Goal: Task Accomplishment & Management: Use online tool/utility

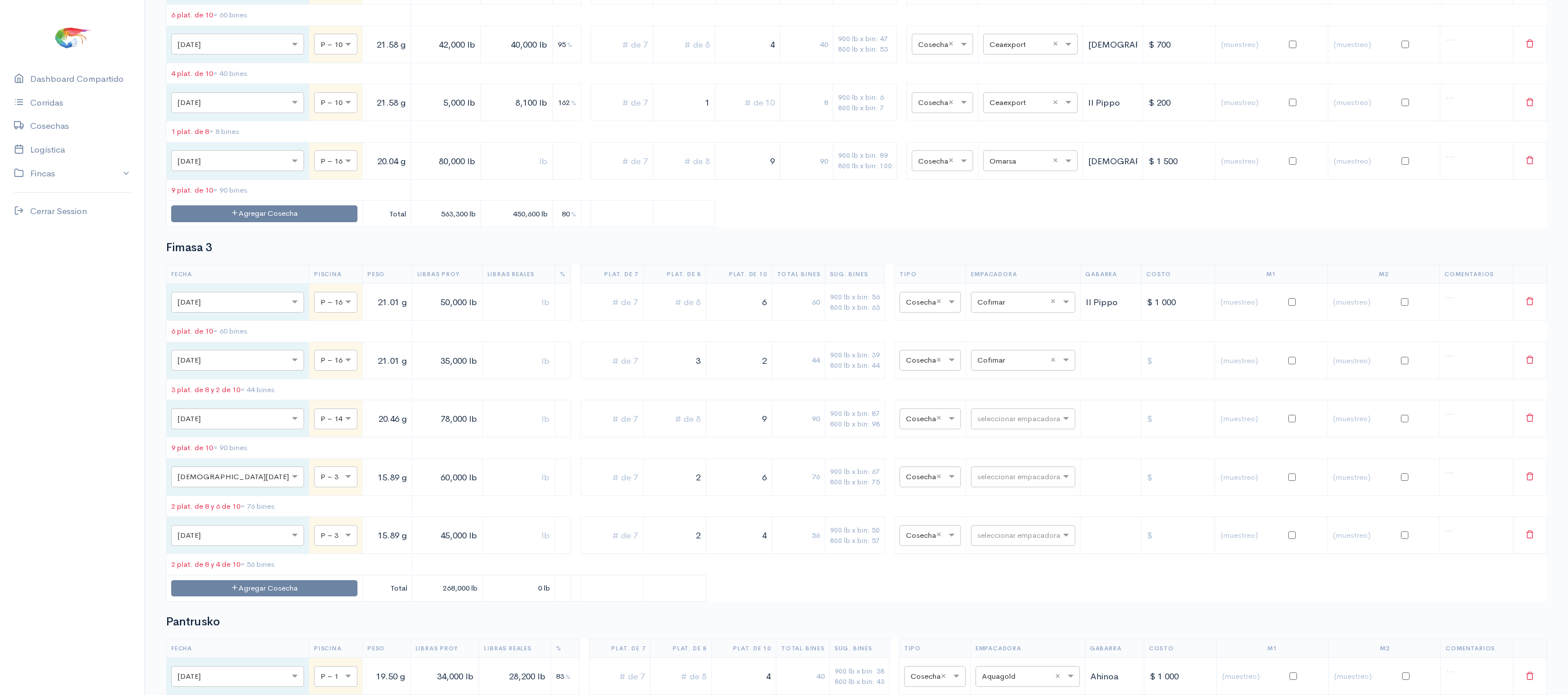
scroll to position [2671, 0]
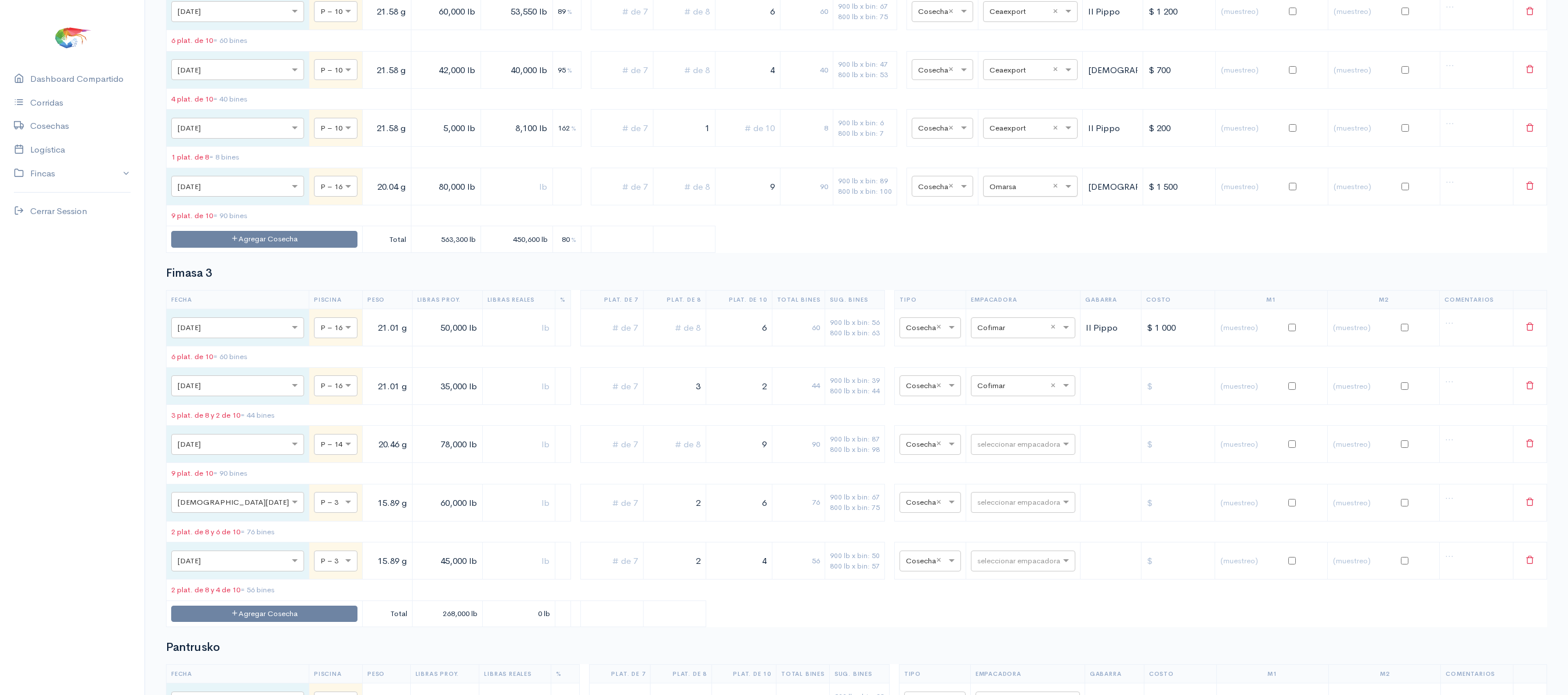
click at [1012, 192] on input "text" at bounding box center [1020, 186] width 61 height 13
type input "aq"
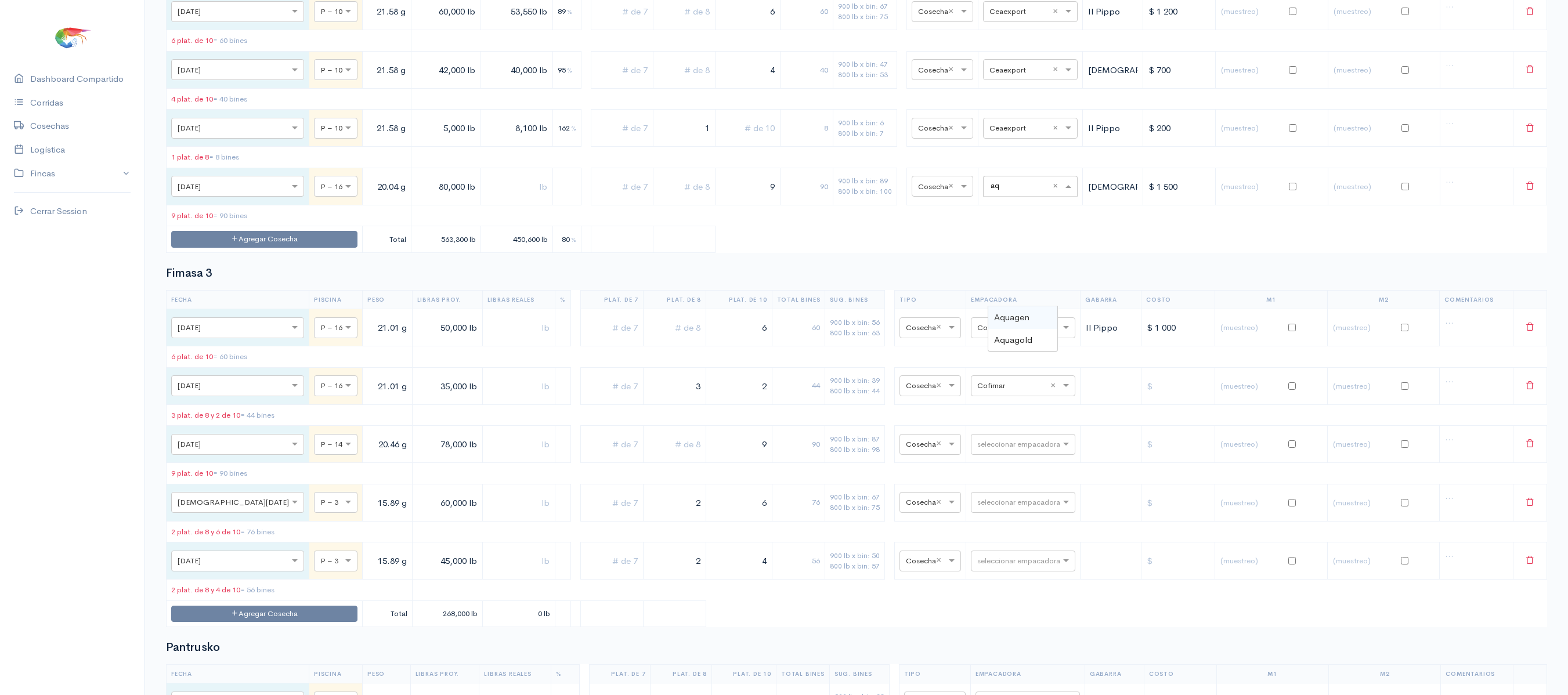
click at [1017, 318] on span "Aquagen" at bounding box center [1011, 316] width 36 height 11
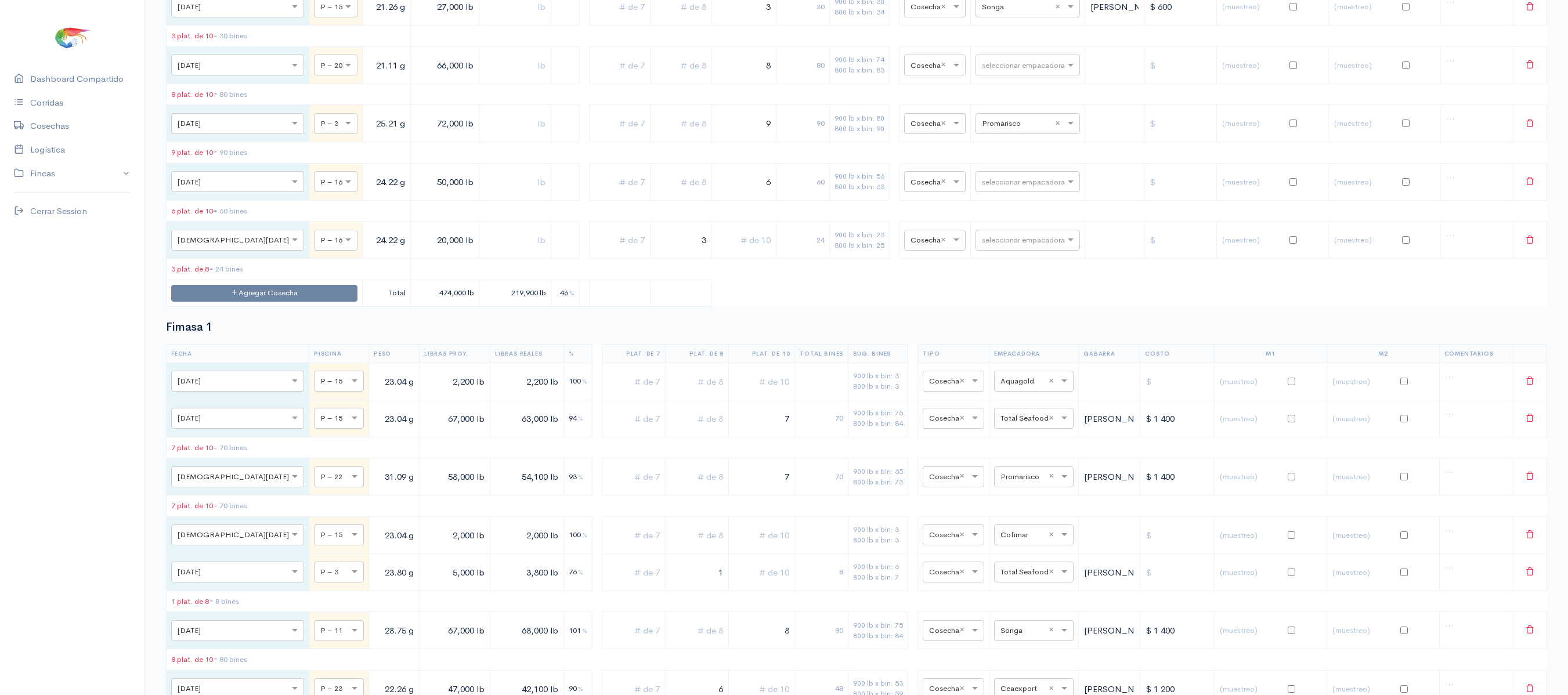
scroll to position [1136, 0]
click at [982, 72] on input "text" at bounding box center [1017, 65] width 71 height 13
type input "ce"
click at [989, 224] on span "Ceaexport" at bounding box center [989, 225] width 42 height 11
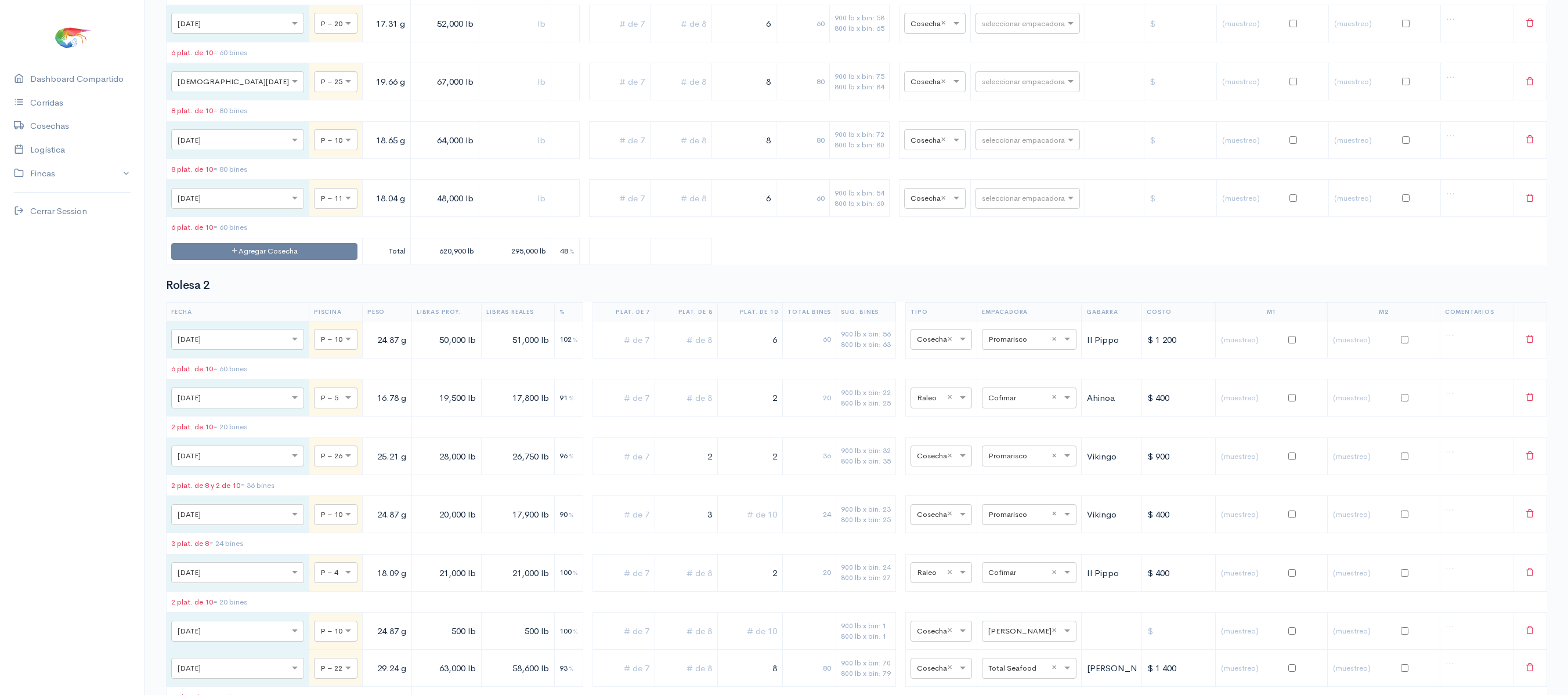
scroll to position [6491, 0]
type input "cea"
click at [984, 328] on span "Ceaexport" at bounding box center [989, 331] width 42 height 11
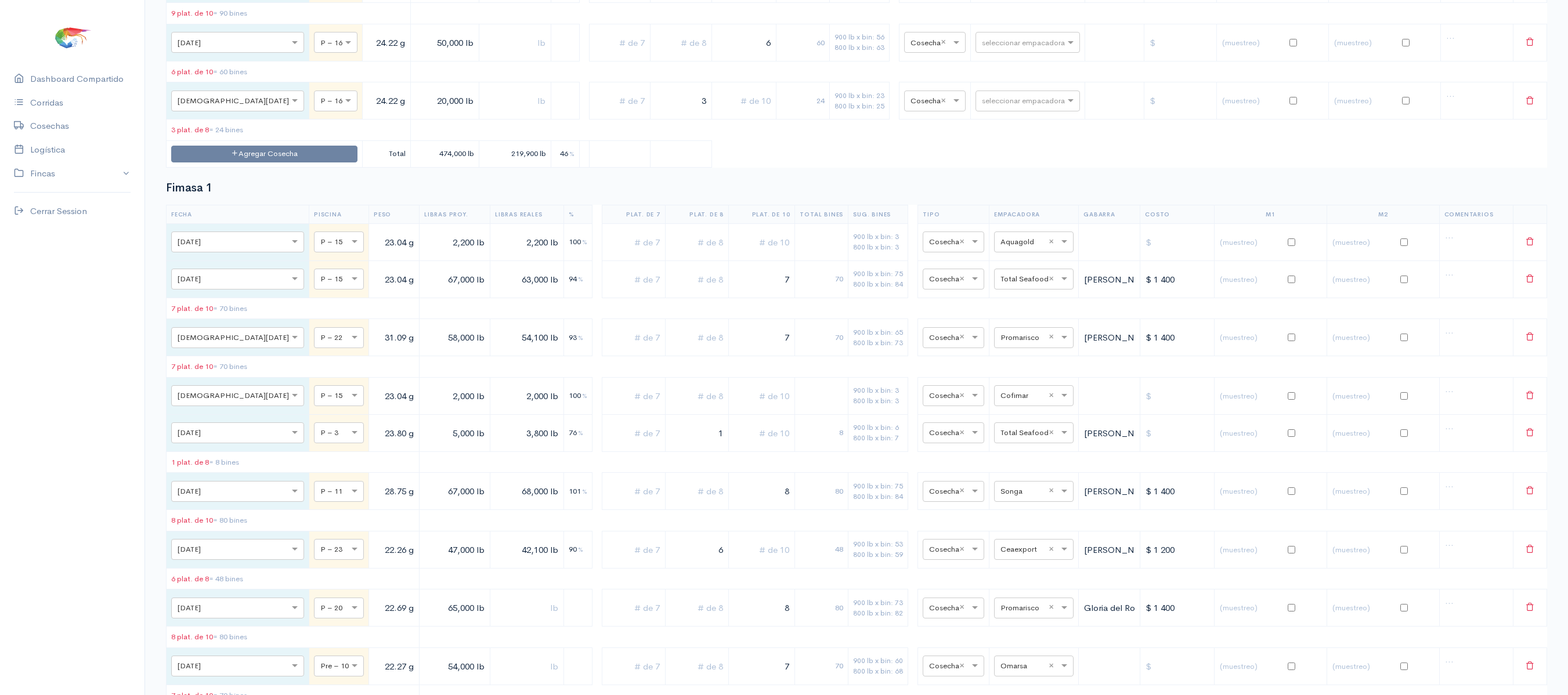
scroll to position [0, 0]
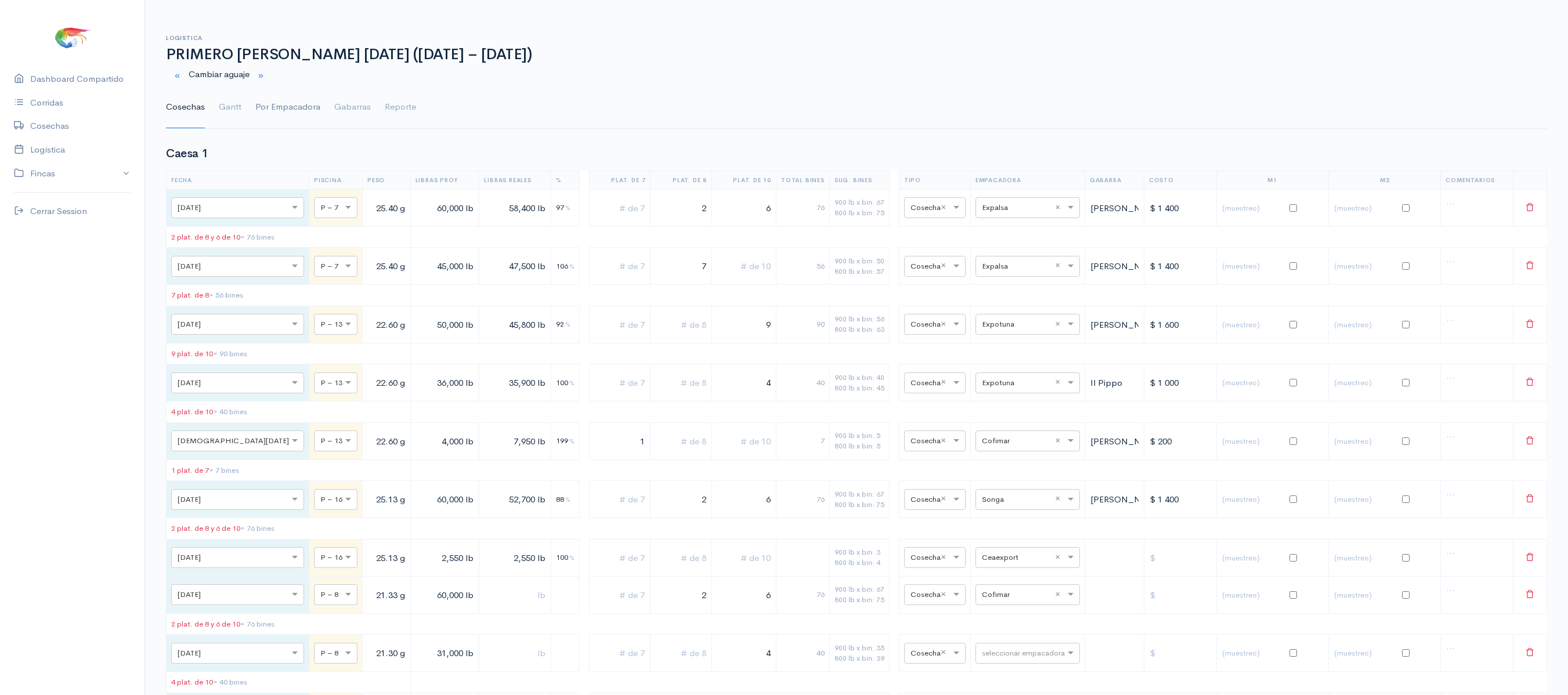
click at [265, 107] on link "Por Empacadora" at bounding box center [287, 107] width 65 height 42
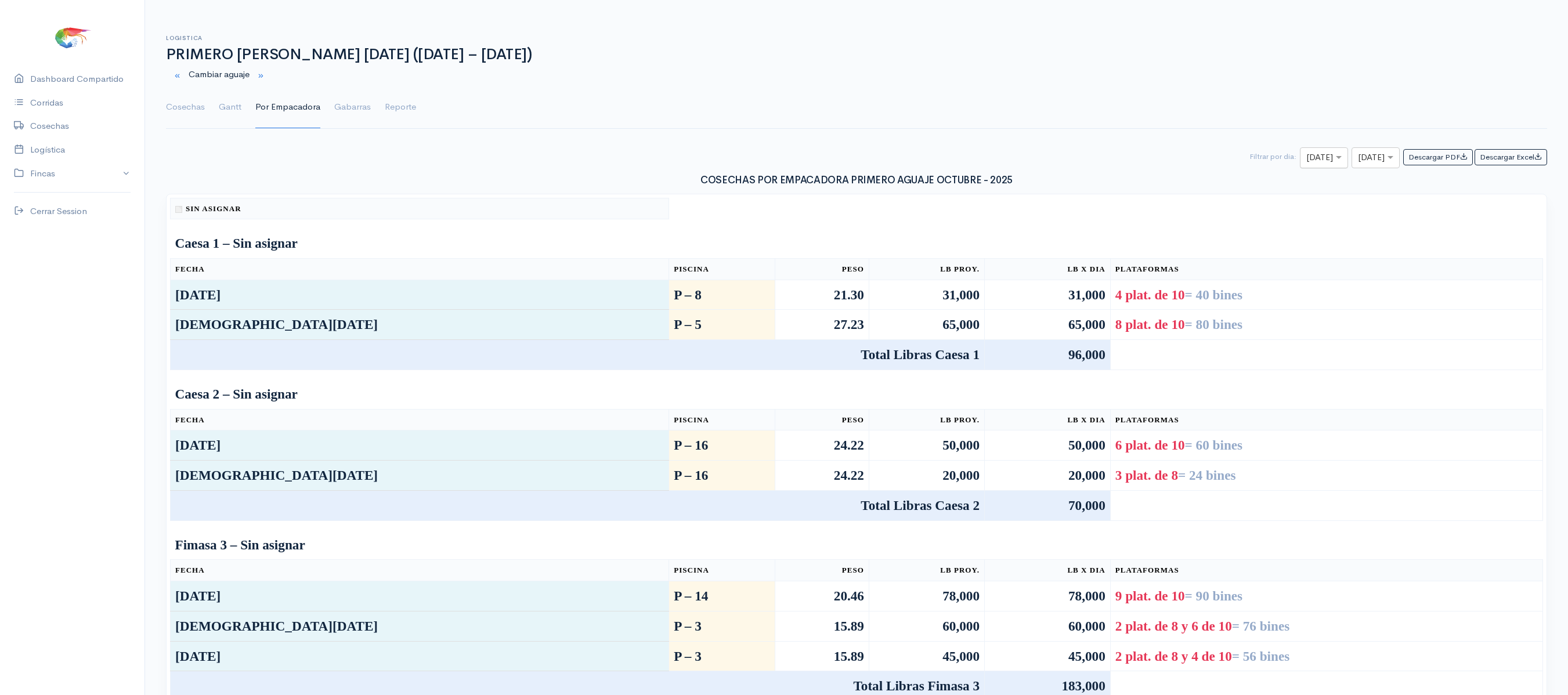
click at [1306, 160] on input "text" at bounding box center [1313, 158] width 14 height 14
type input "7"
click at [1358, 159] on input "text" at bounding box center [1365, 158] width 14 height 14
type input "7"
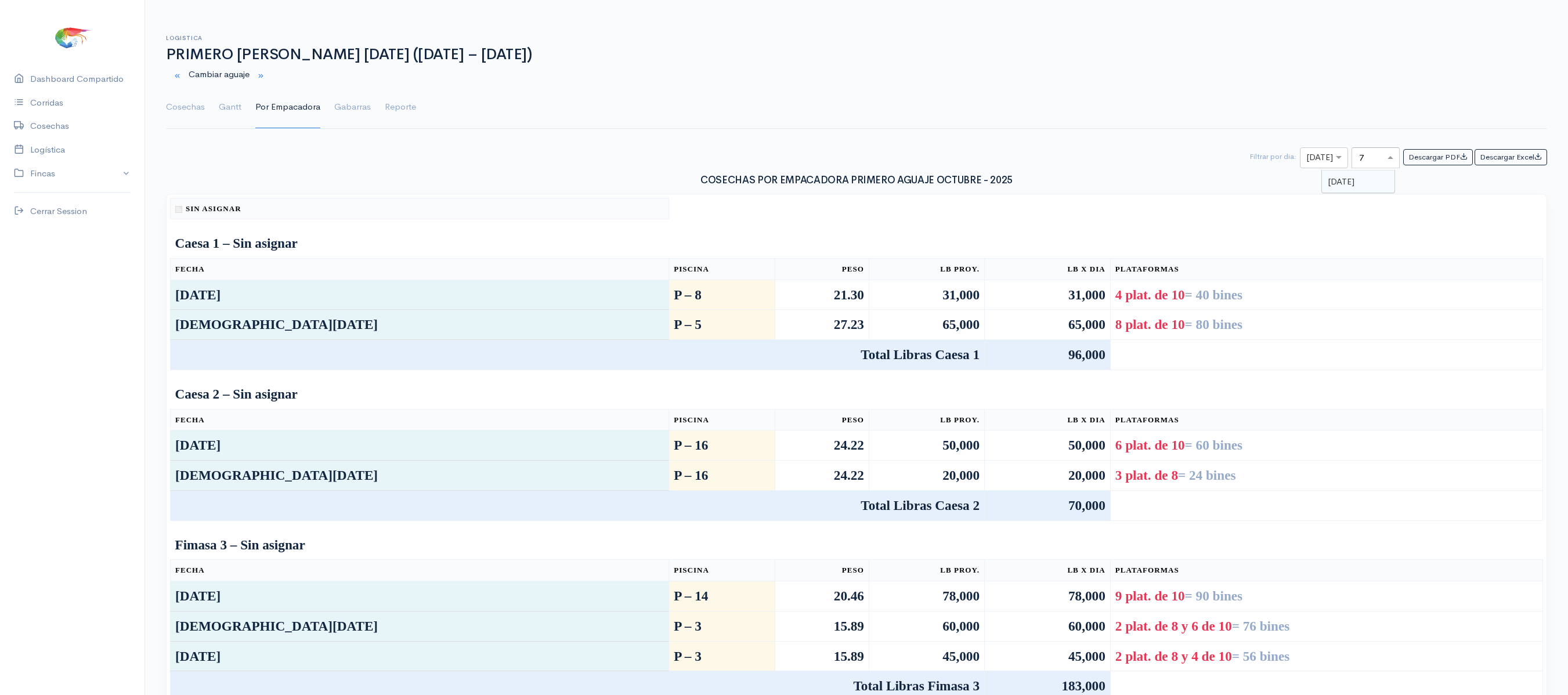
scroll to position [0, 0]
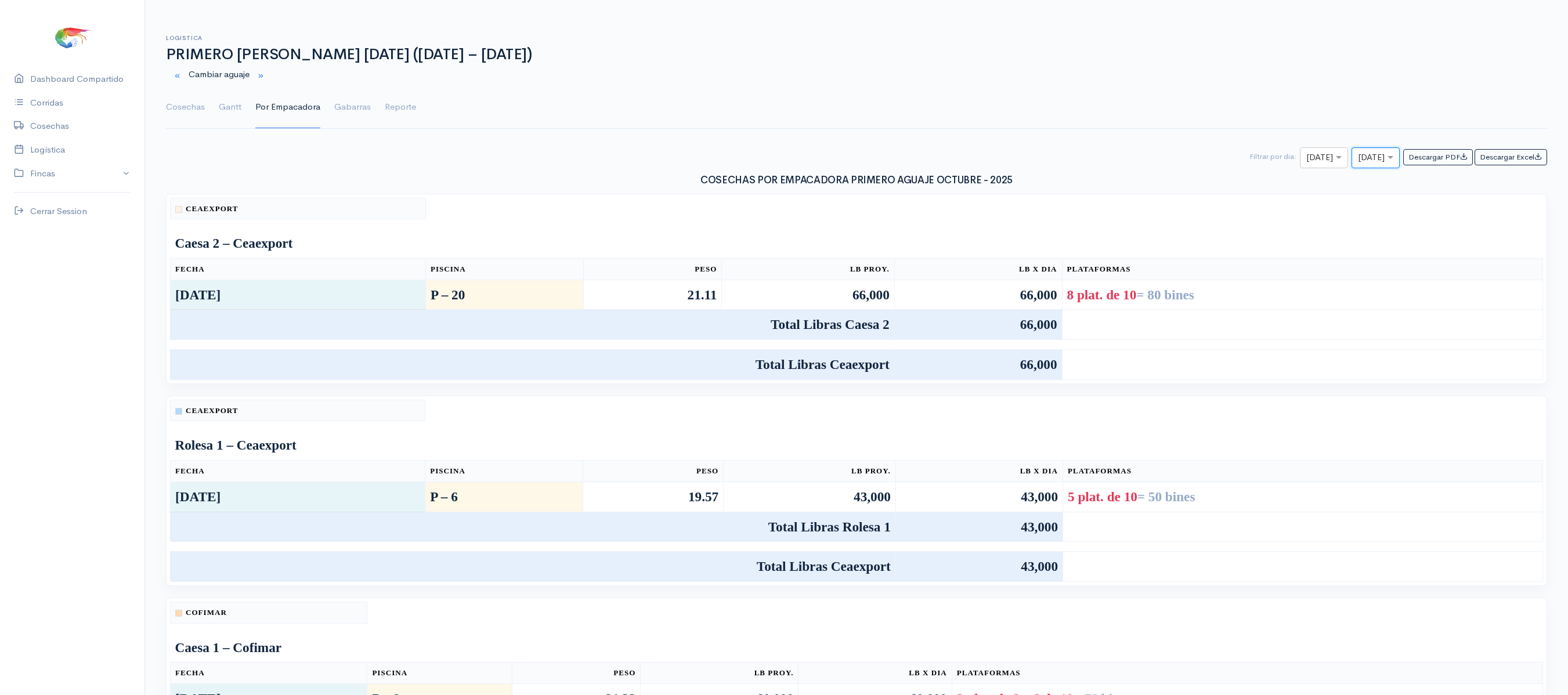
click at [193, 110] on link "Cosechas" at bounding box center [185, 107] width 39 height 42
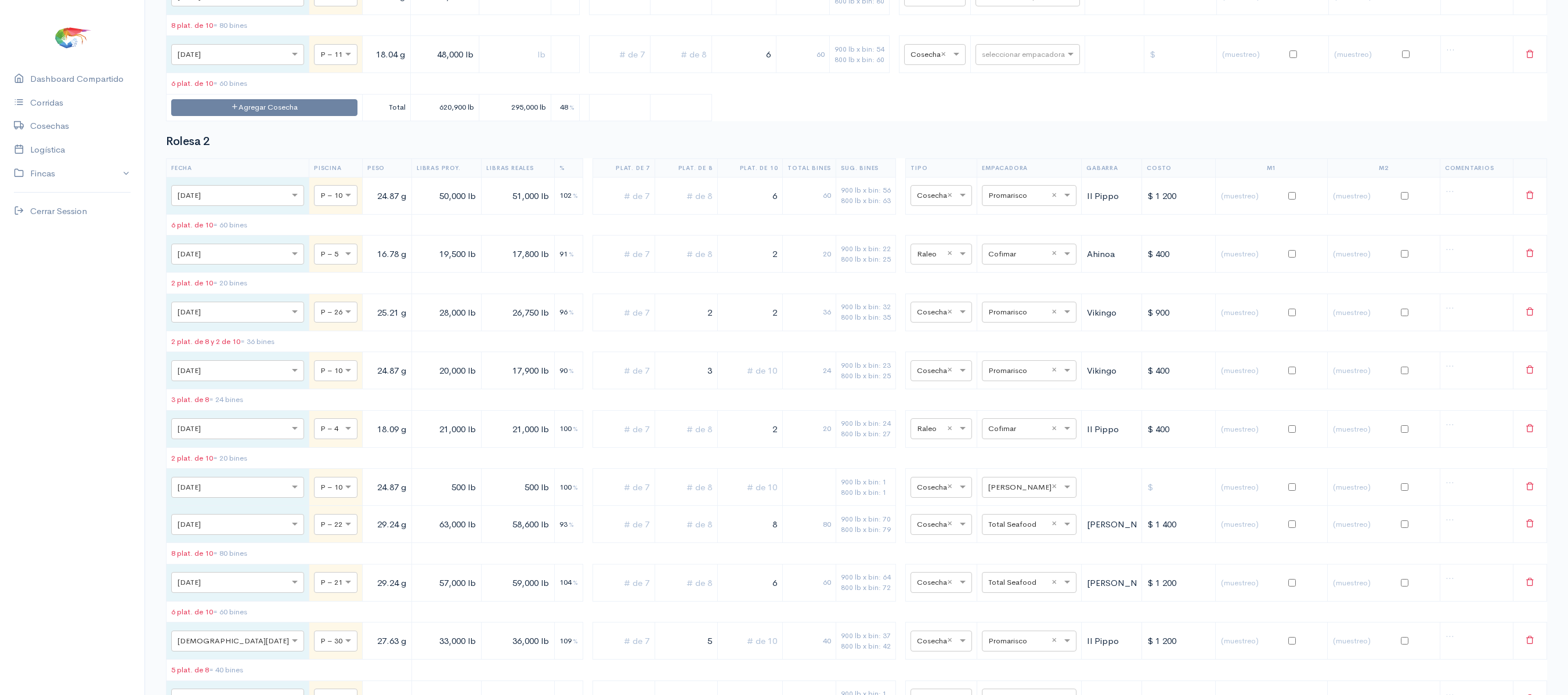
scroll to position [6637, 0]
type input "cea"
click at [997, 189] on span "Ceaexport" at bounding box center [989, 191] width 42 height 11
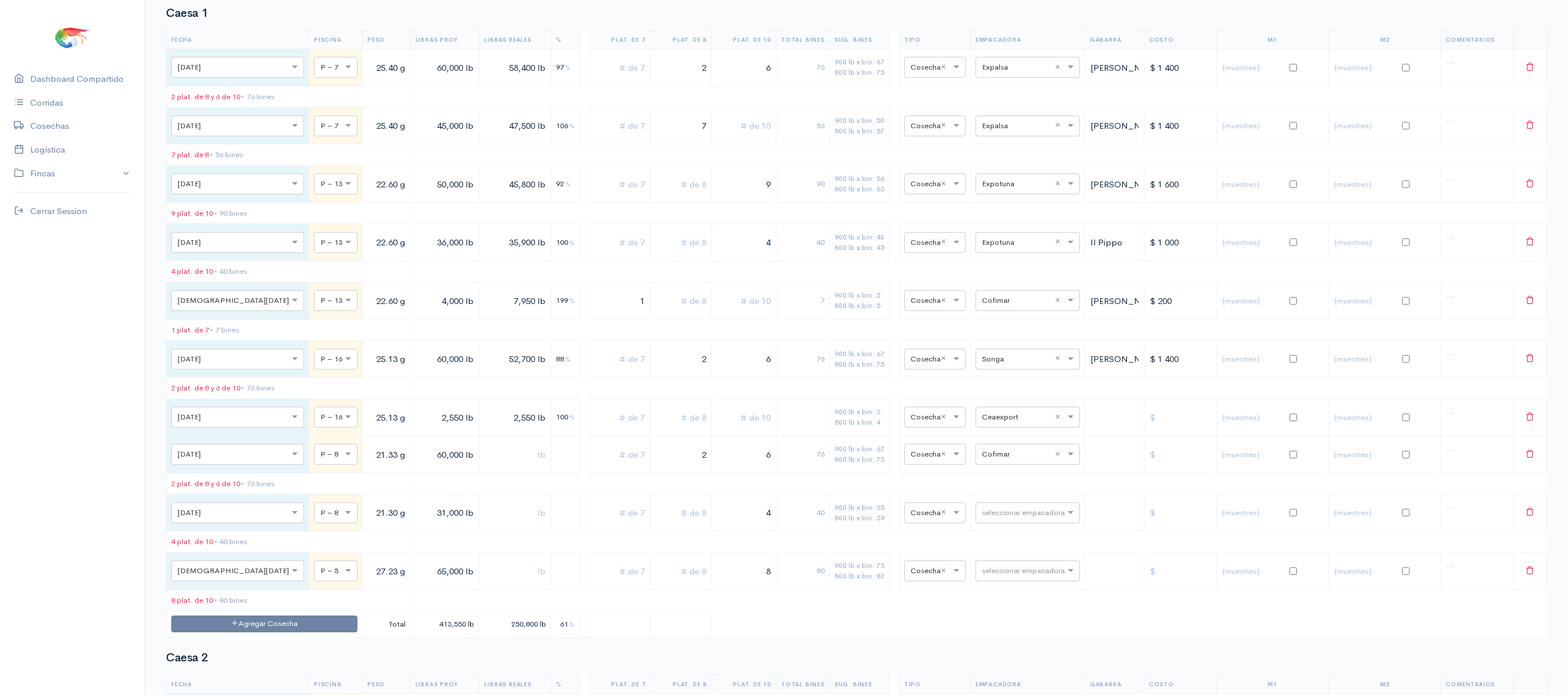
scroll to position [0, 0]
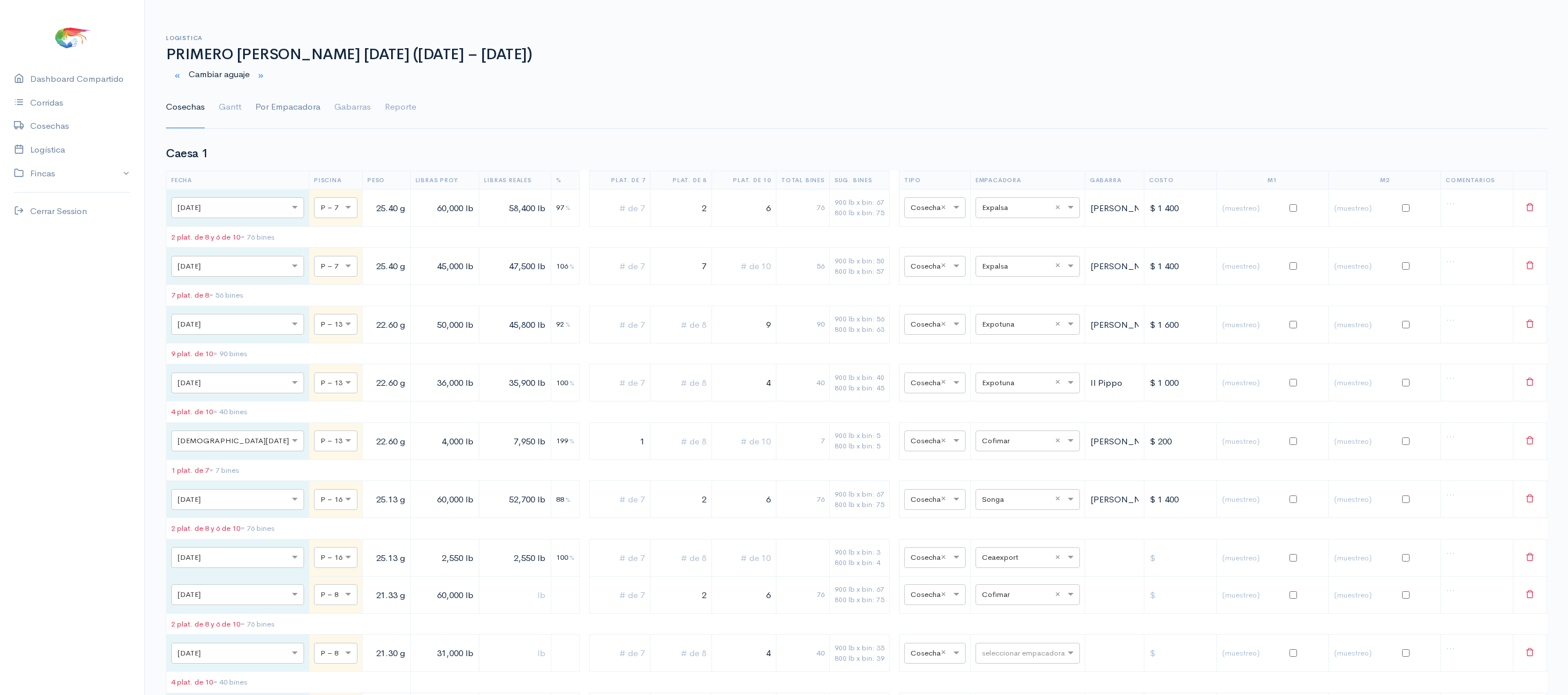
click at [221, 105] on link "Gantt" at bounding box center [230, 107] width 23 height 42
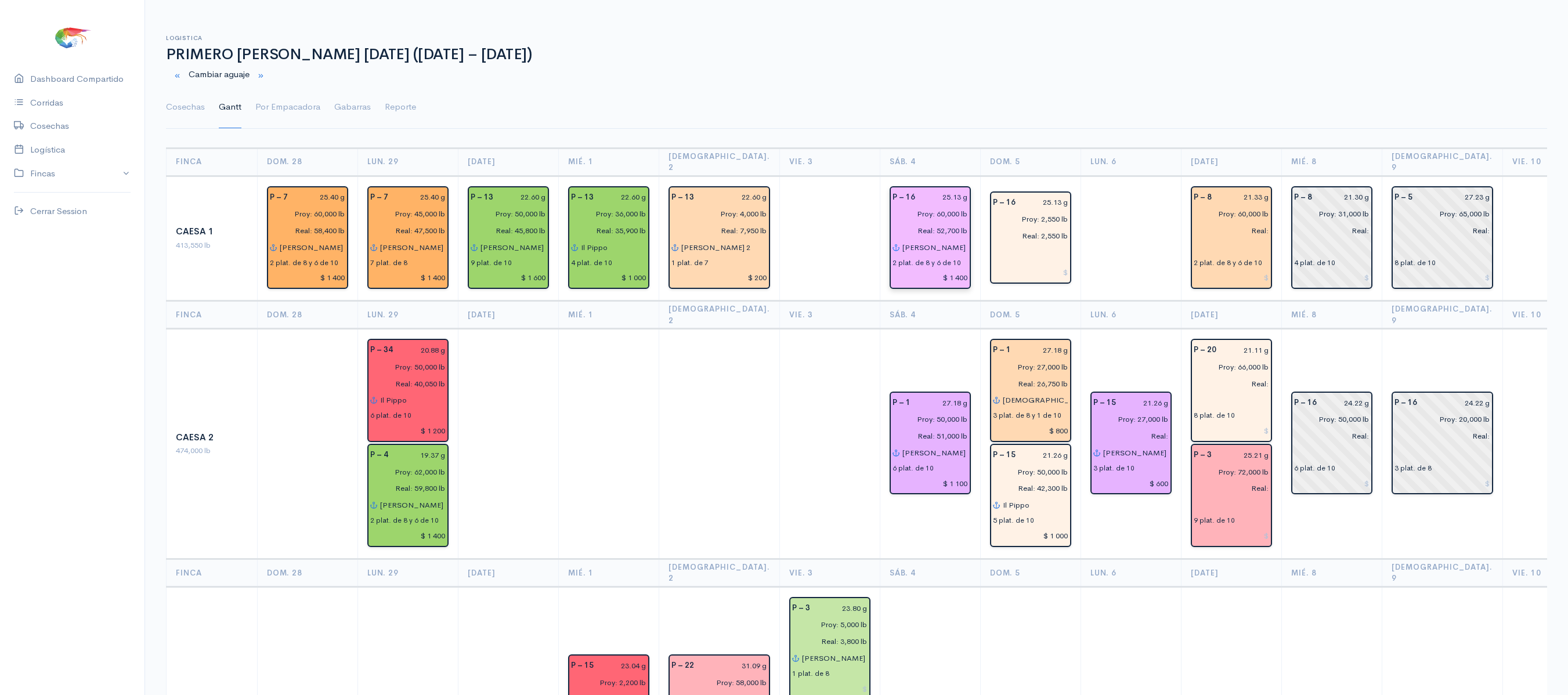
scroll to position [37, 0]
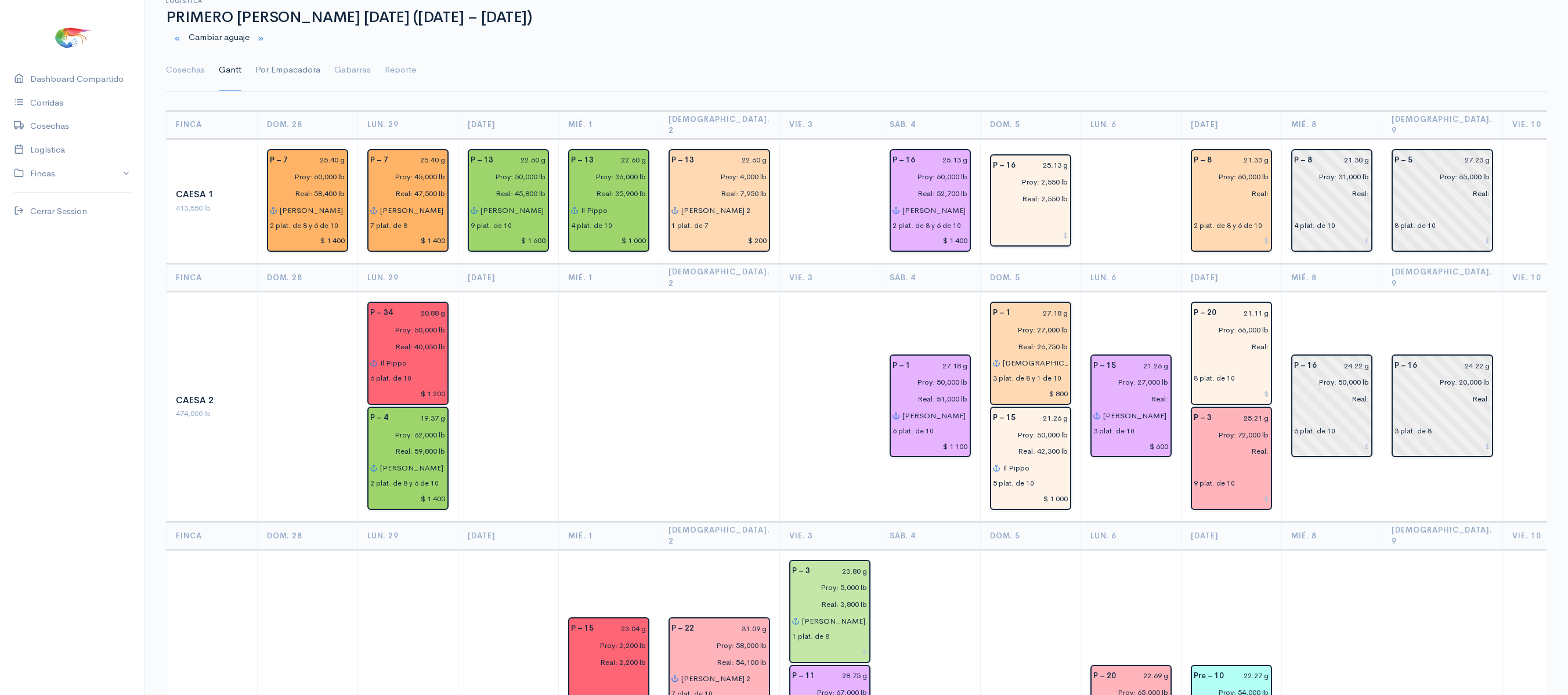
click at [275, 70] on link "Por Empacadora" at bounding box center [287, 70] width 65 height 42
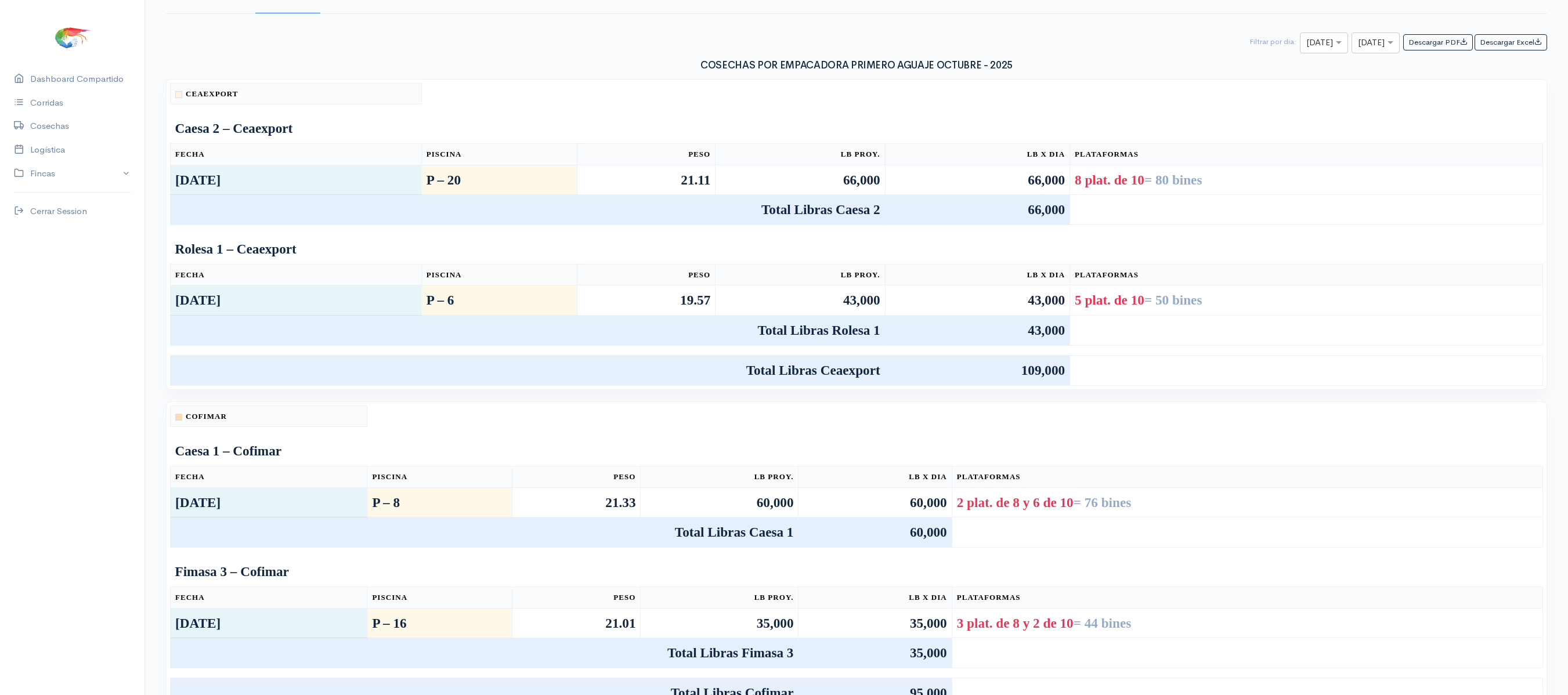
scroll to position [0, 0]
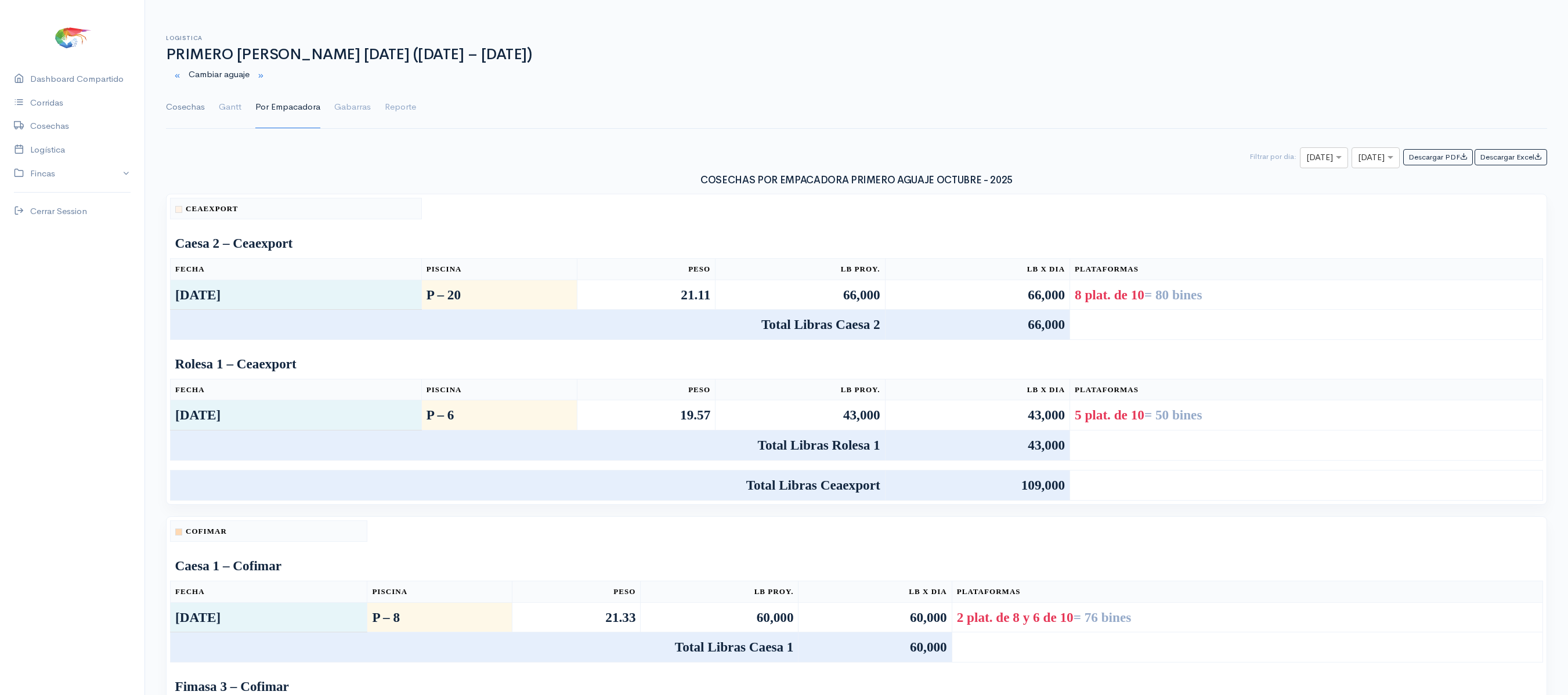
click at [175, 108] on link "Cosechas" at bounding box center [185, 107] width 39 height 42
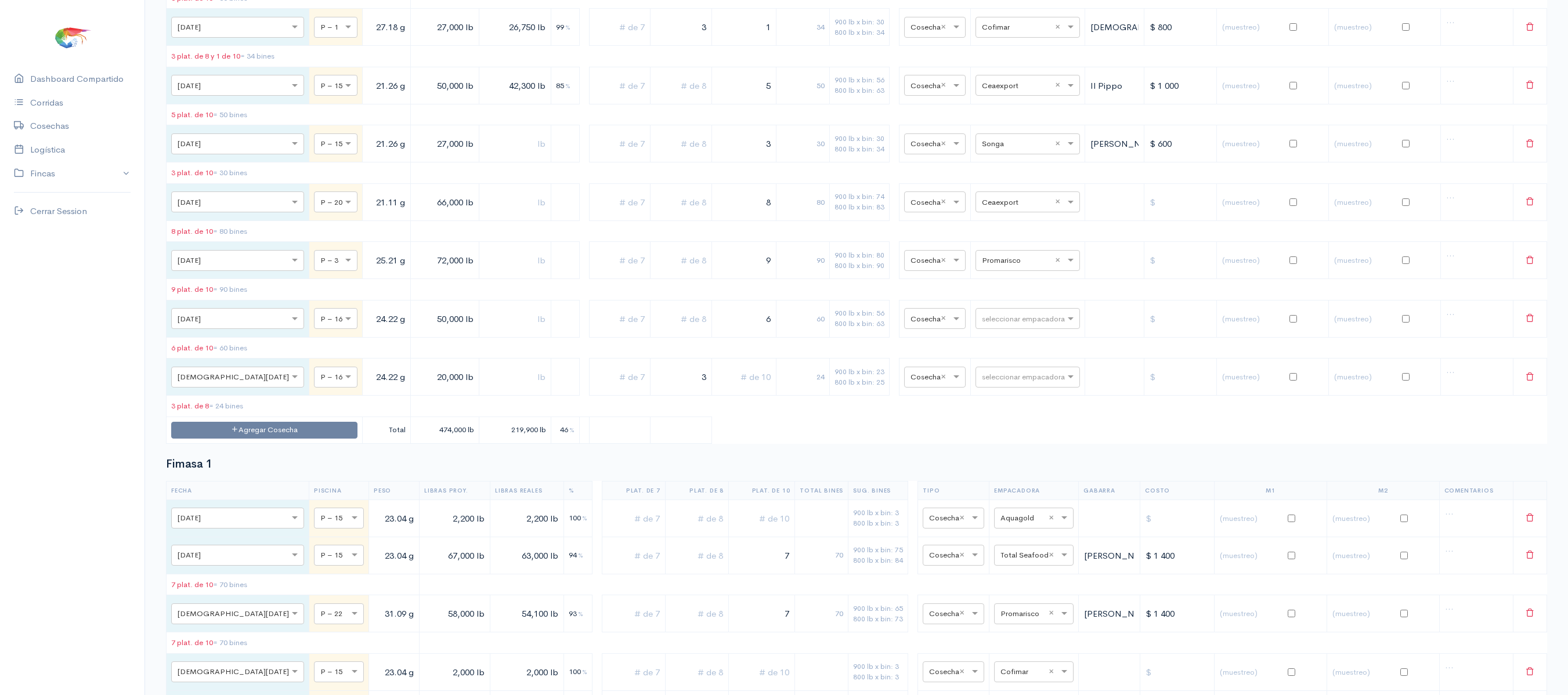
scroll to position [1011, 0]
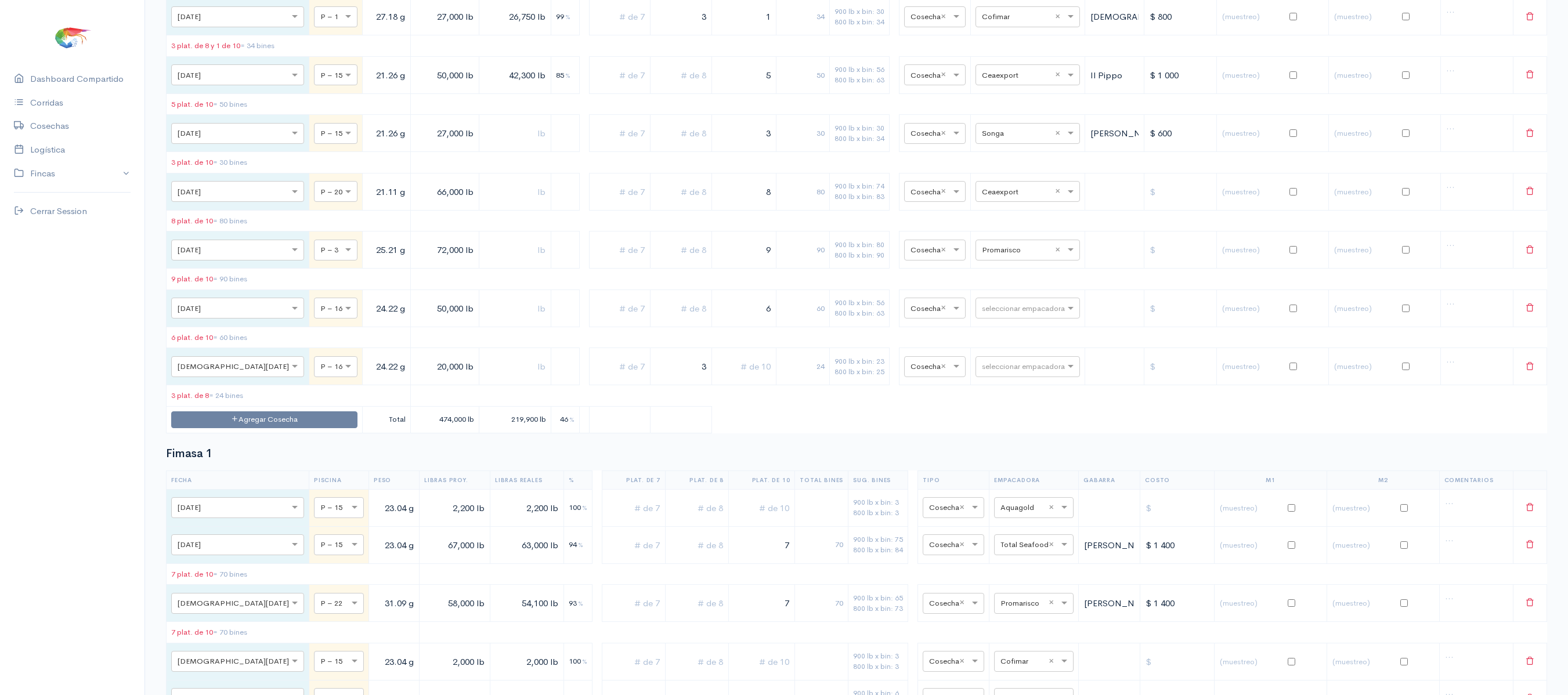
drag, startPoint x: 733, startPoint y: 237, endPoint x: 826, endPoint y: 236, distance: 93.0
click at [826, 210] on tr "× [DATE] × P – 20 21.11 g 66,000 lb 8 80 900 lb x bin: 74 800 lb x bin: 83 × Co…" at bounding box center [856, 191] width 1380 height 37
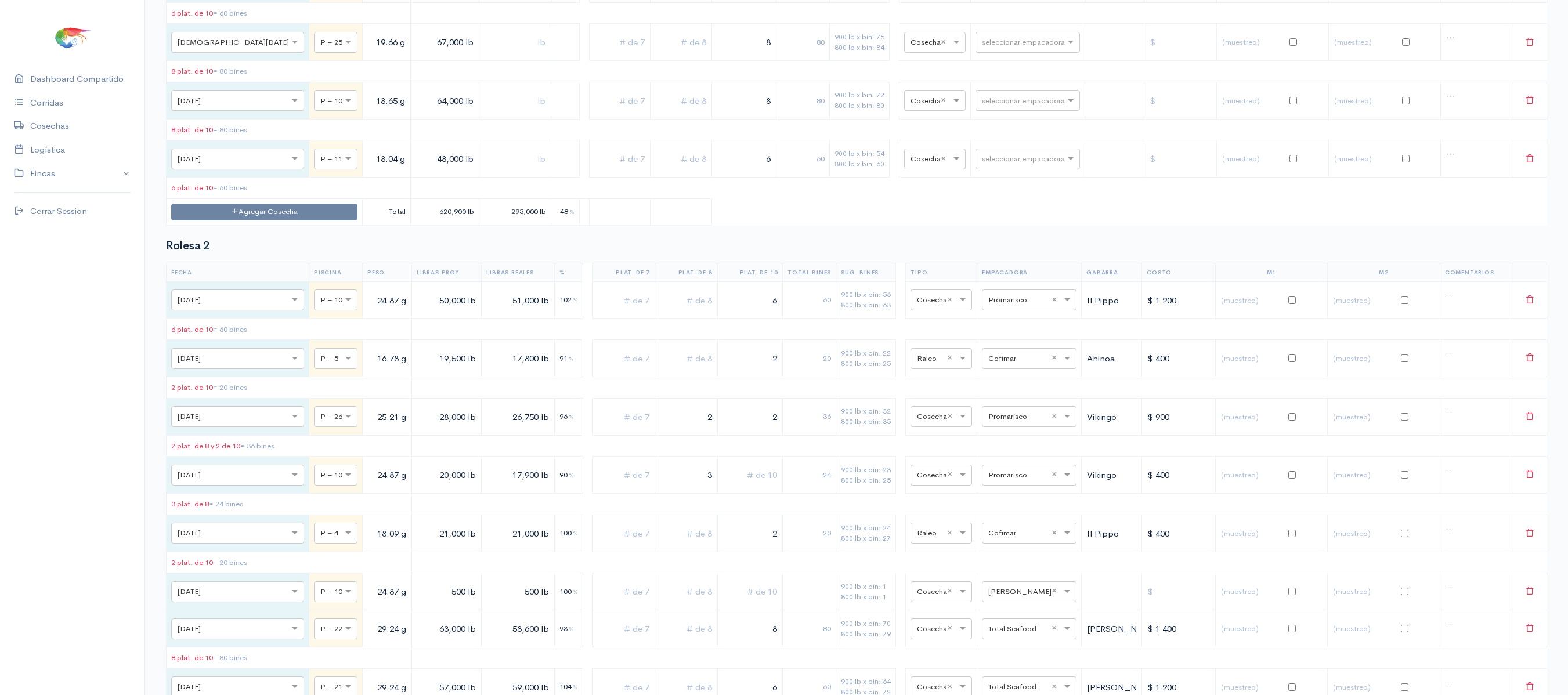
scroll to position [6535, 0]
type input "7"
drag, startPoint x: 743, startPoint y: 175, endPoint x: 808, endPoint y: 175, distance: 65.0
type input "3"
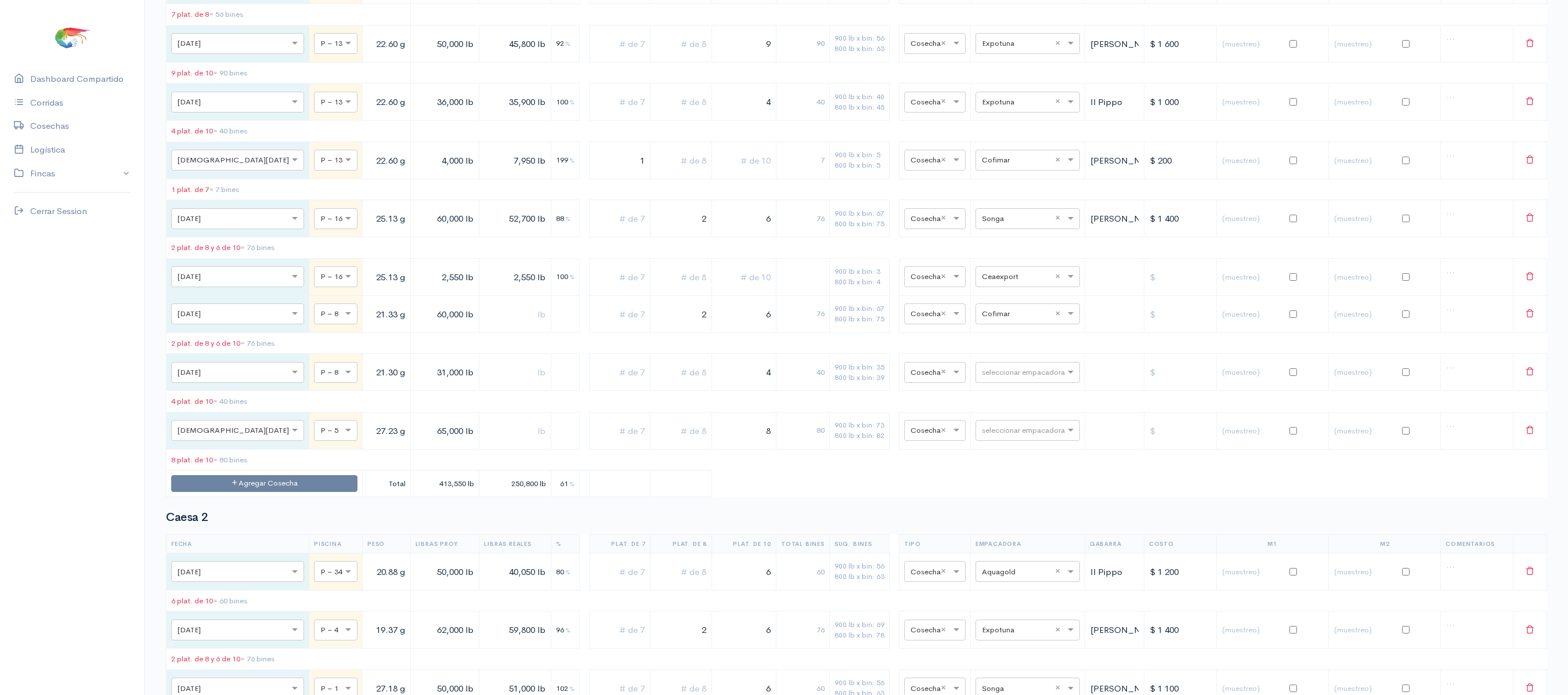
scroll to position [0, 0]
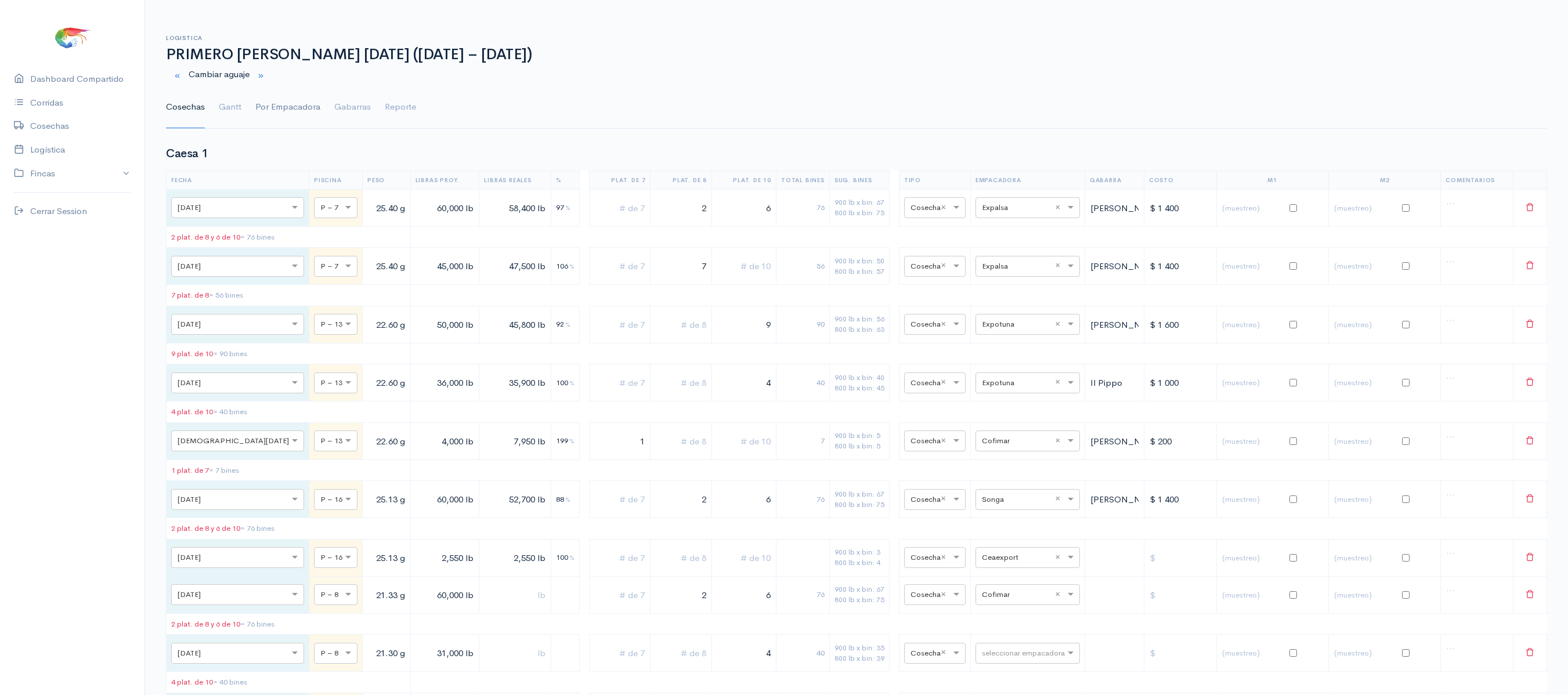
type input "2"
click at [259, 115] on link "Por Empacadora" at bounding box center [287, 107] width 65 height 42
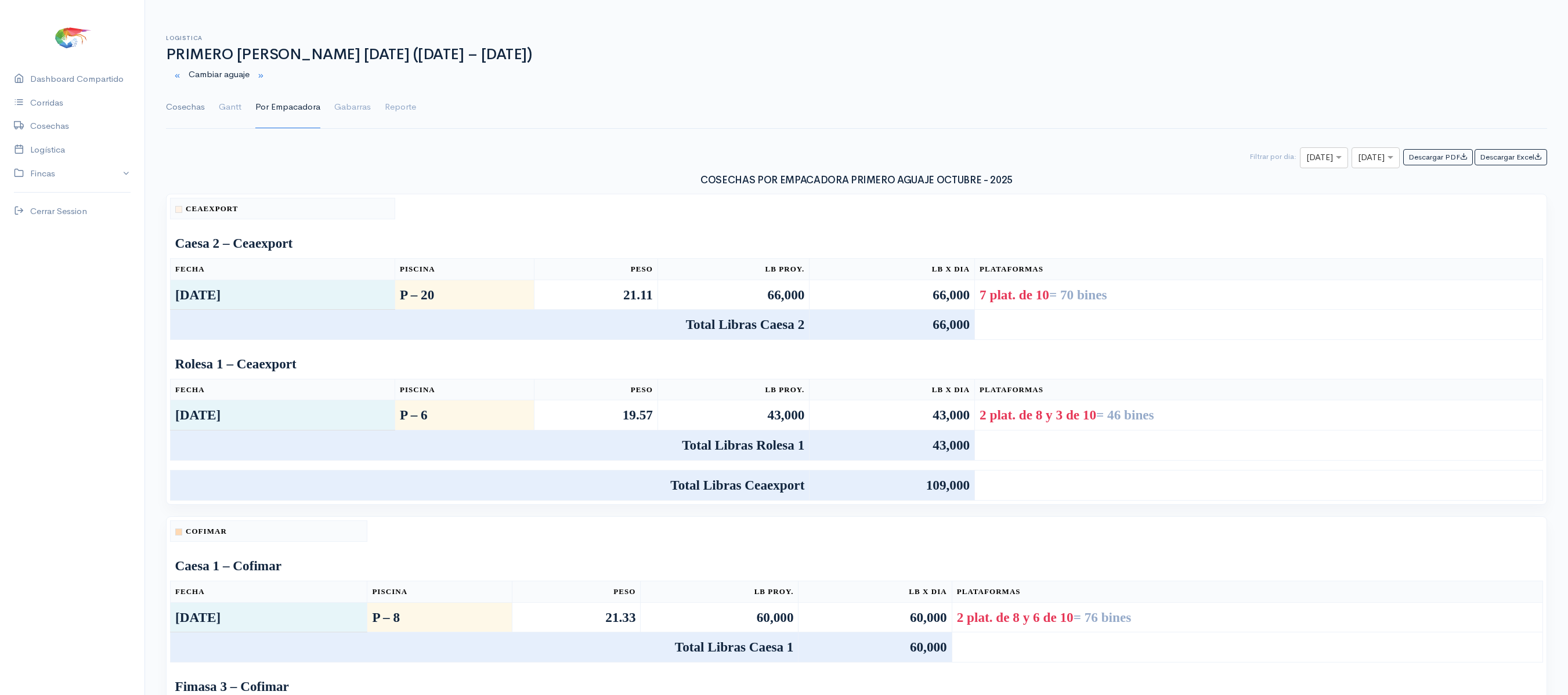
click at [189, 111] on link "Cosechas" at bounding box center [185, 107] width 39 height 42
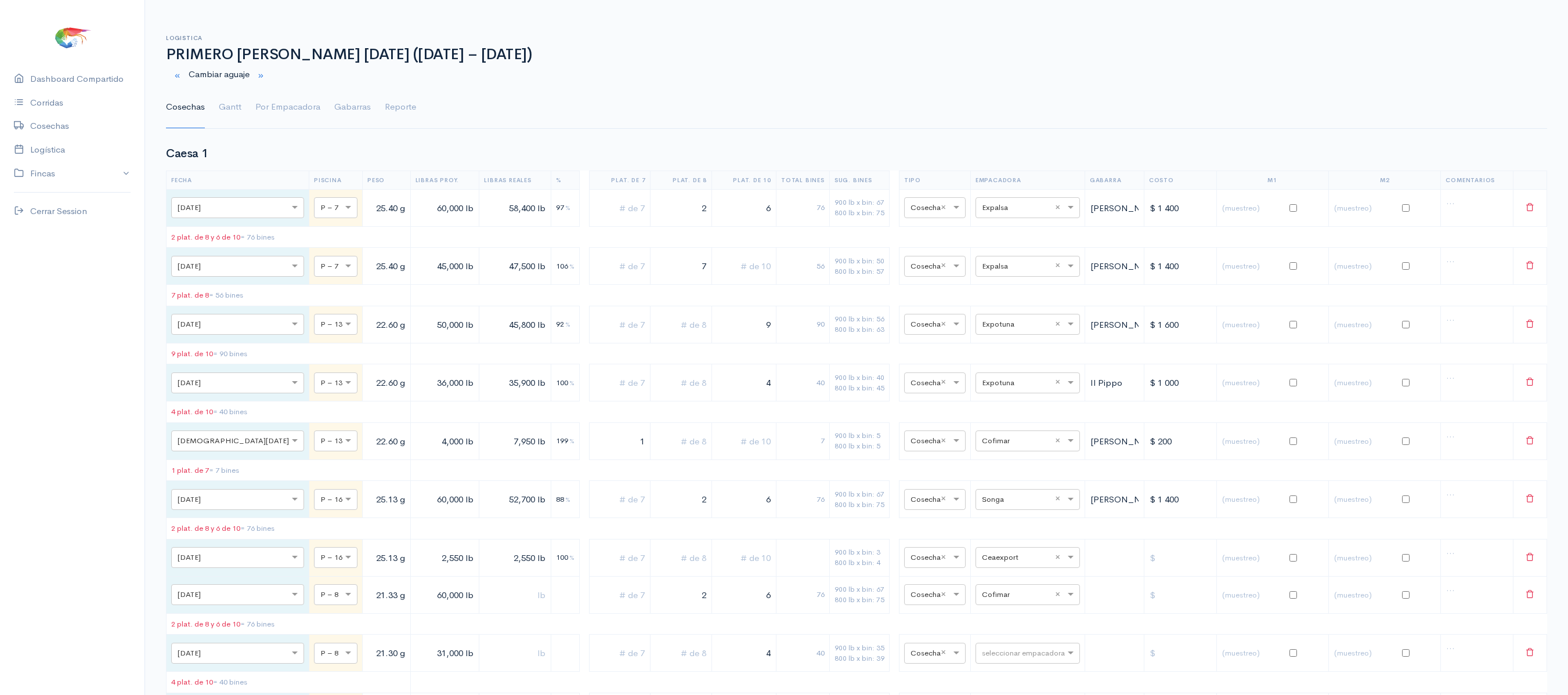
click at [206, 116] on ul "Cosechas Gantt Por Empacadora Gabarras Reporte" at bounding box center [856, 107] width 1381 height 42
click at [221, 104] on link "Gantt" at bounding box center [230, 107] width 23 height 42
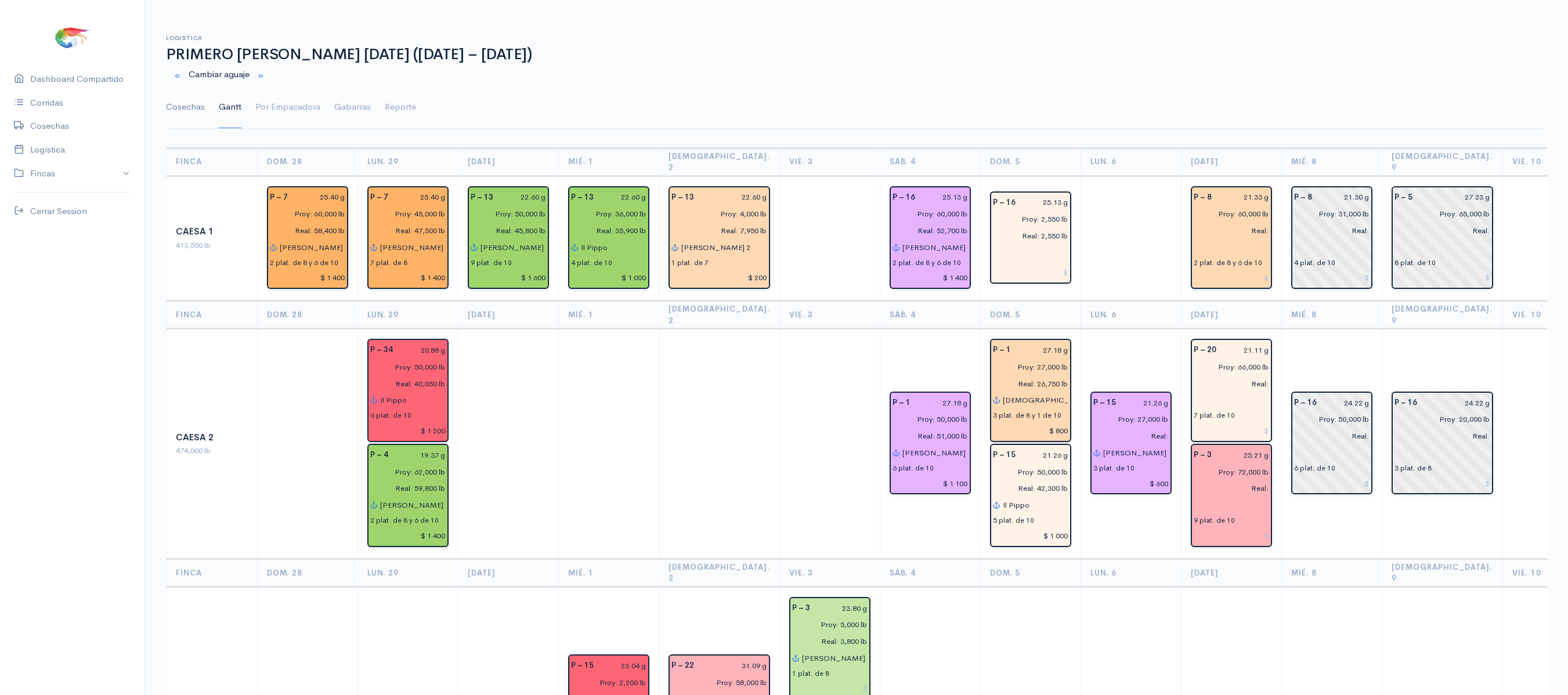
click at [184, 113] on link "Cosechas" at bounding box center [185, 107] width 39 height 42
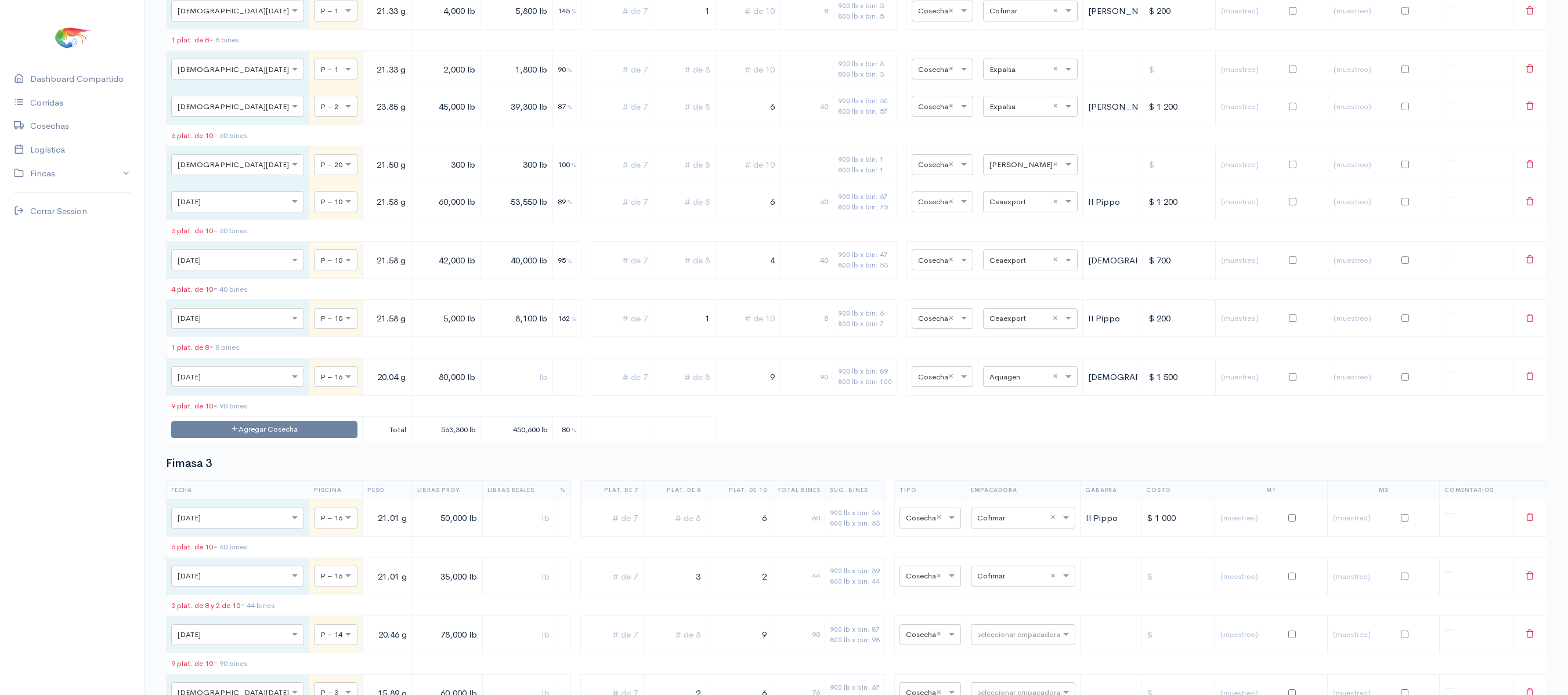
scroll to position [2482, 0]
click at [1028, 381] on input "text" at bounding box center [1020, 375] width 61 height 13
type input "oma"
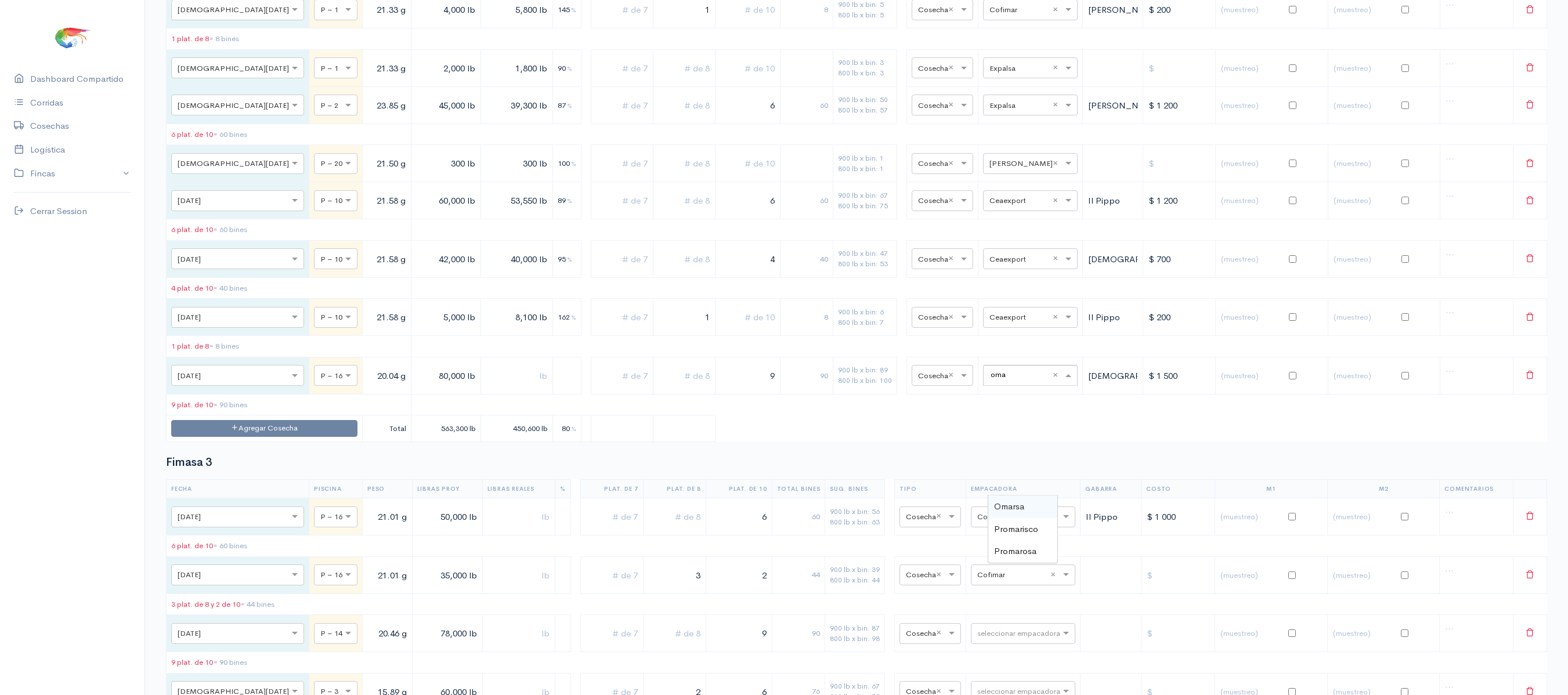
click at [1017, 496] on div "Omarsa" at bounding box center [1022, 507] width 69 height 23
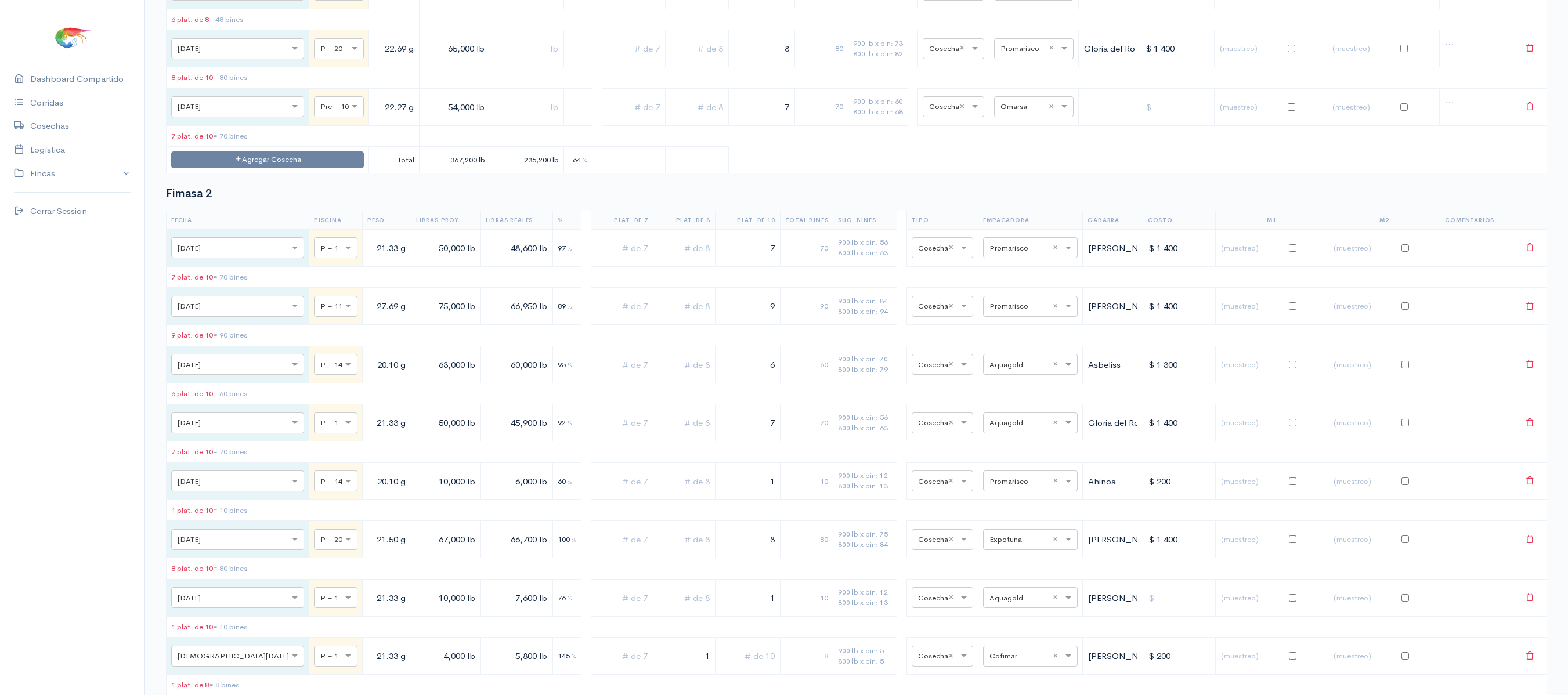
scroll to position [1835, 0]
click at [1002, 114] on input "text" at bounding box center [1023, 107] width 46 height 13
type input "aq"
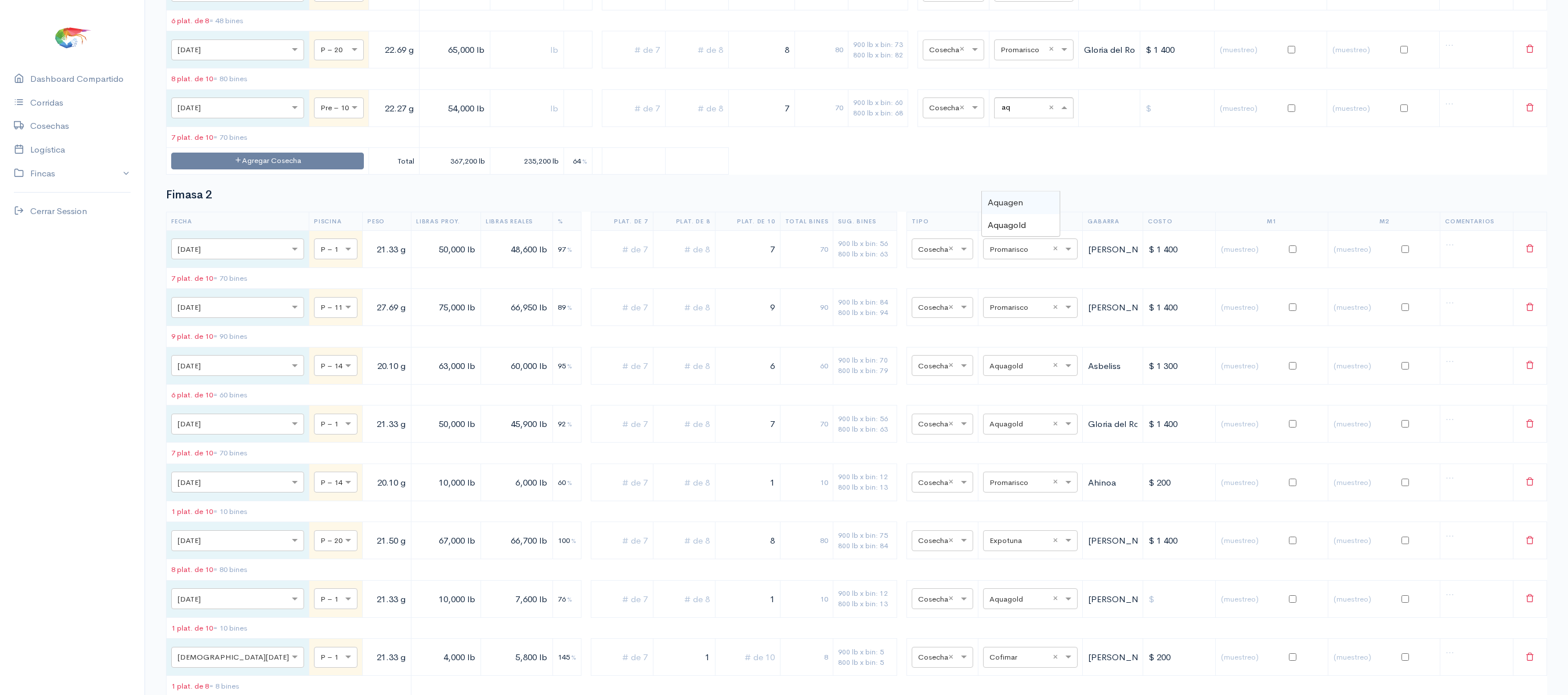
click at [1010, 204] on span "Aquagen" at bounding box center [1005, 202] width 36 height 11
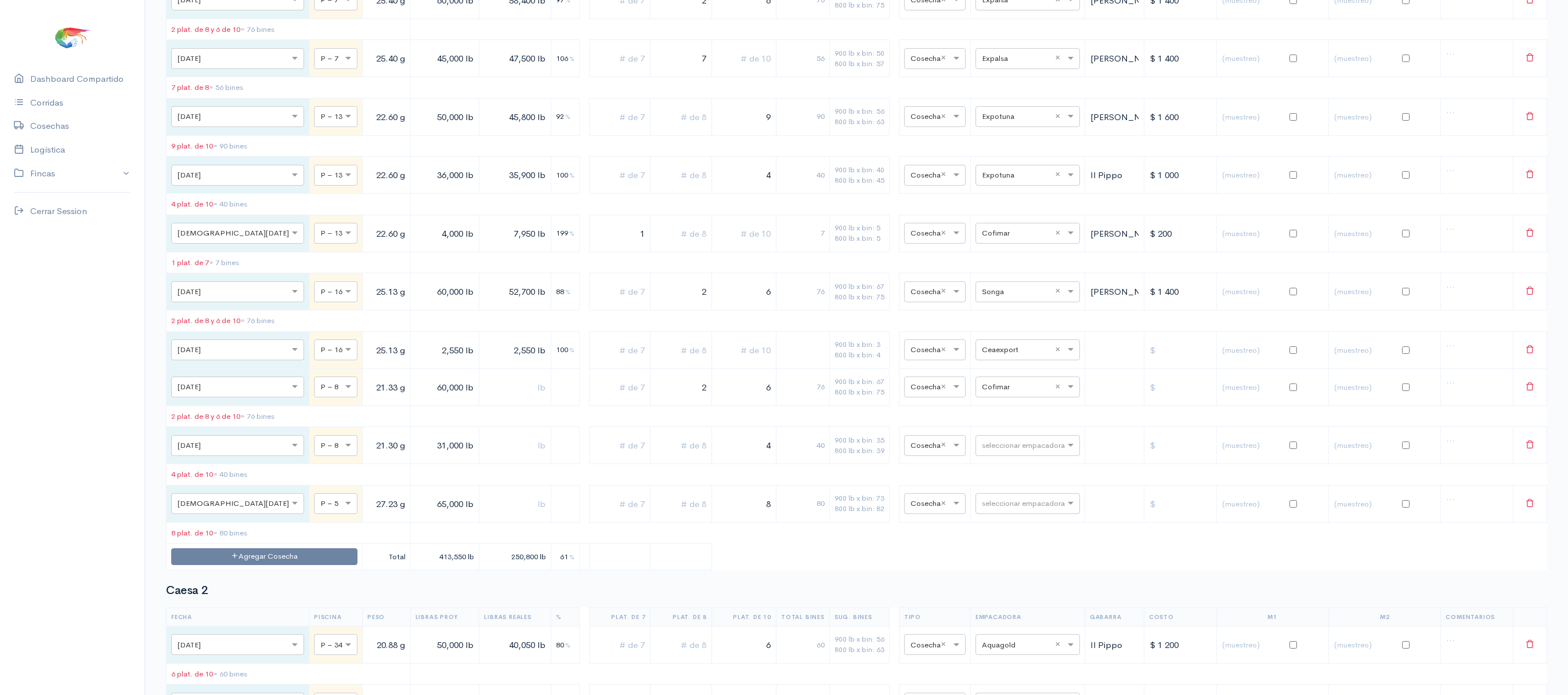
scroll to position [25, 0]
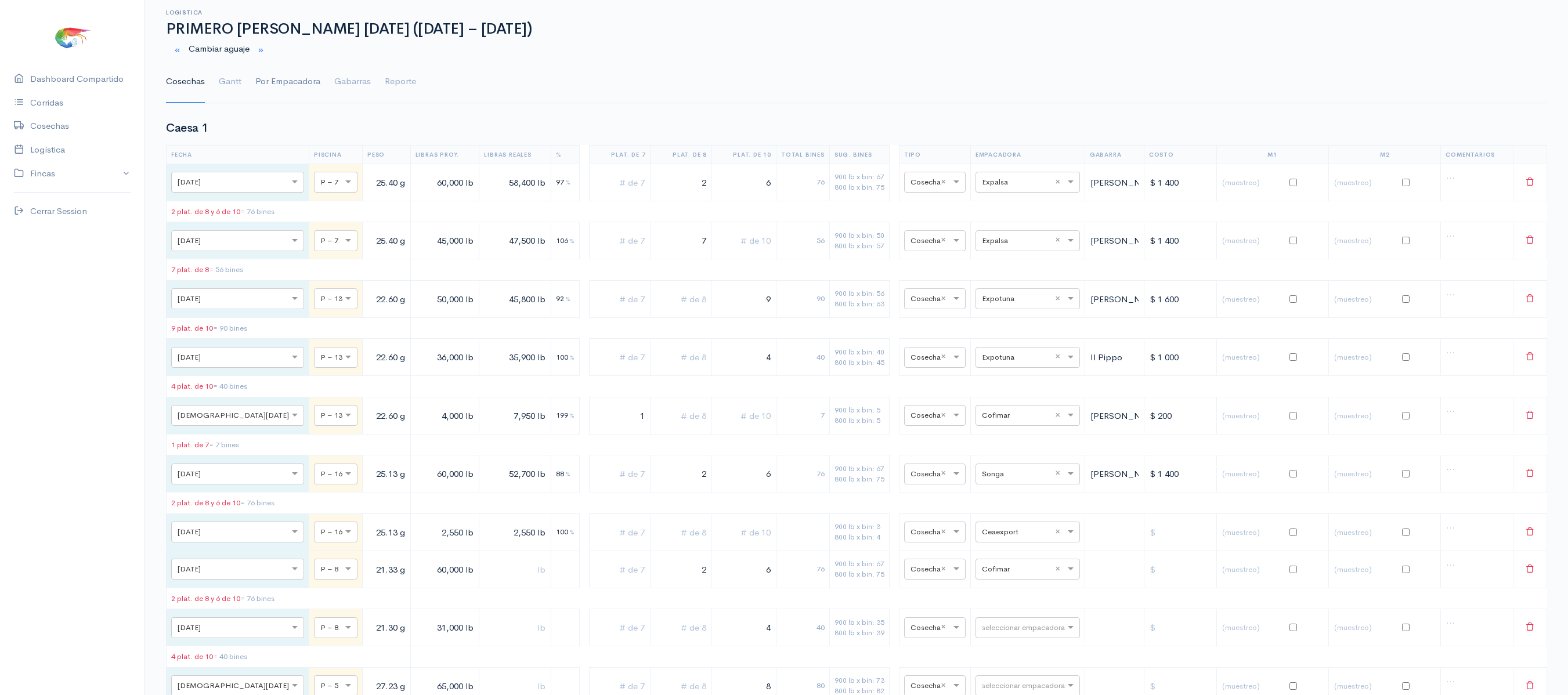
click at [289, 85] on link "Por Empacadora" at bounding box center [287, 82] width 65 height 42
